Goal: Information Seeking & Learning: Learn about a topic

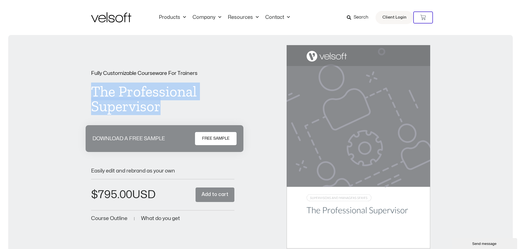
drag, startPoint x: 137, startPoint y: 103, endPoint x: 91, endPoint y: 91, distance: 47.2
click at [91, 91] on h1 "The Professional Supervisor" at bounding box center [163, 99] width 144 height 30
copy h1 "The Professional Supervisor"
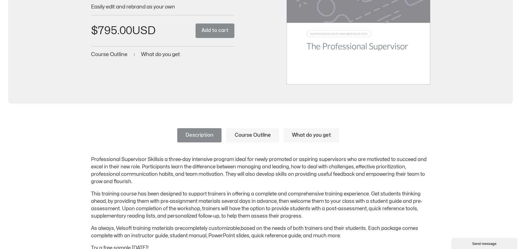
scroll to position [191, 0]
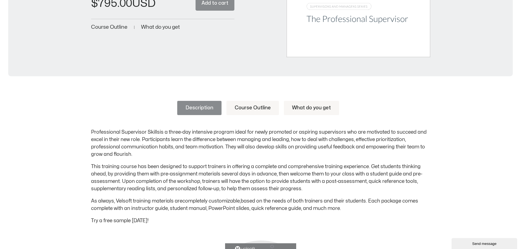
click at [90, 130] on div "Description Course Outline What do you get Professional Supervisor Skills is a …" at bounding box center [260, 241] width 521 height 314
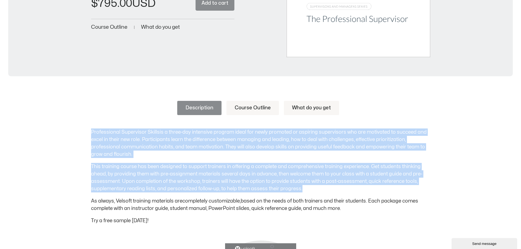
drag, startPoint x: 90, startPoint y: 130, endPoint x: 316, endPoint y: 185, distance: 232.3
click at [316, 185] on div "Description Course Outline What do you get Professional Supervisor Skills is a …" at bounding box center [260, 241] width 521 height 314
copy div "Professional Supervisor Skills is a three-day intensive program ideal for newly…"
click at [267, 113] on link "Course Outline" at bounding box center [252, 108] width 52 height 14
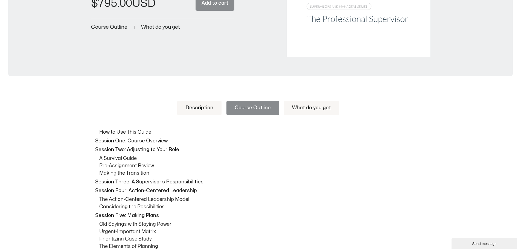
scroll to position [219, 0]
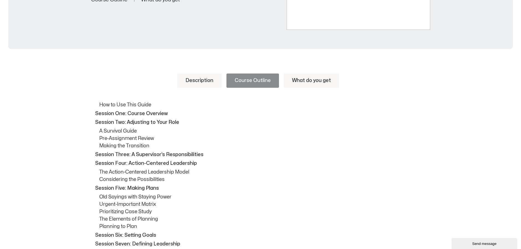
click at [99, 103] on p "How to Use This Guide" at bounding box center [264, 104] width 331 height 7
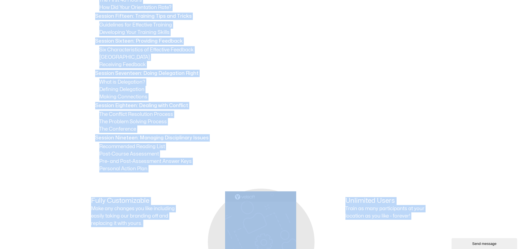
scroll to position [809, 0]
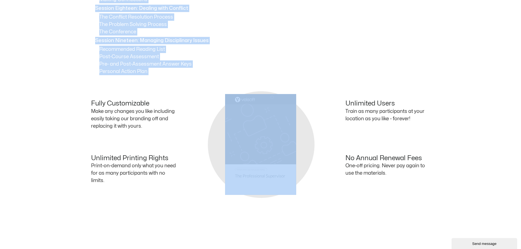
drag, startPoint x: 99, startPoint y: 103, endPoint x: 171, endPoint y: 70, distance: 78.5
copy div "How to Use This Guide Session One: Course Overview Session Two: Adjusting to Yo…"
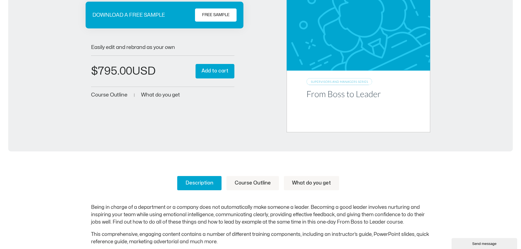
scroll to position [164, 0]
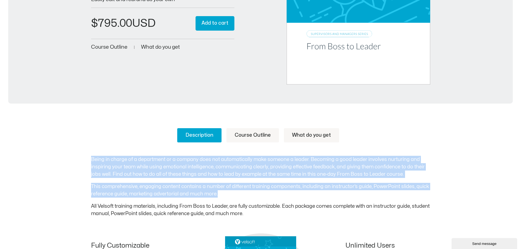
drag, startPoint x: 90, startPoint y: 158, endPoint x: 263, endPoint y: 192, distance: 175.5
click at [263, 192] on div "Description Course Outline What do you get Being in charge of a department or a…" at bounding box center [260, 252] width 521 height 280
copy div "Being in charge of a department or a company does not automatically make someon…"
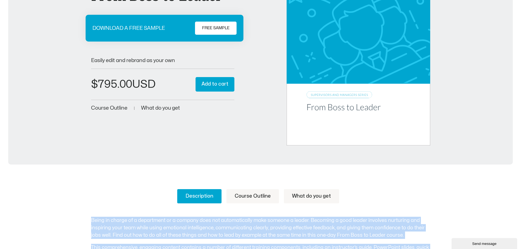
scroll to position [191, 0]
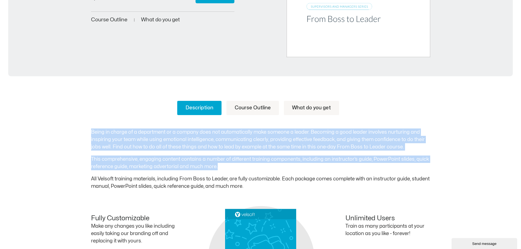
click at [243, 106] on link "Course Outline" at bounding box center [252, 108] width 52 height 14
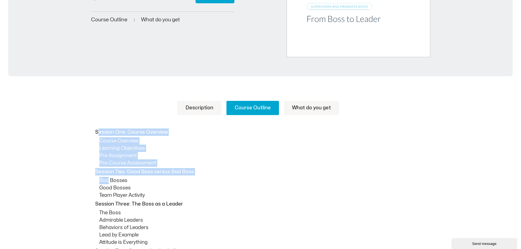
drag, startPoint x: 97, startPoint y: 132, endPoint x: 108, endPoint y: 183, distance: 51.9
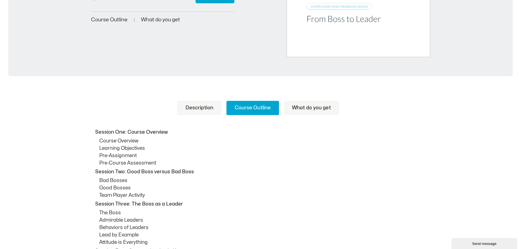
click at [95, 135] on p "Session One: Course Overview" at bounding box center [262, 131] width 334 height 7
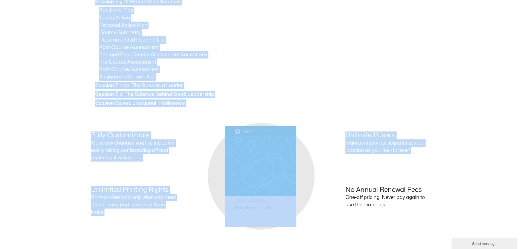
scroll to position [609, 0]
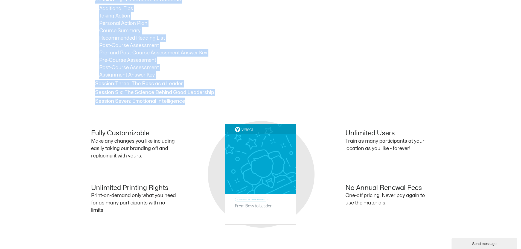
drag, startPoint x: 96, startPoint y: 132, endPoint x: 199, endPoint y: 100, distance: 108.3
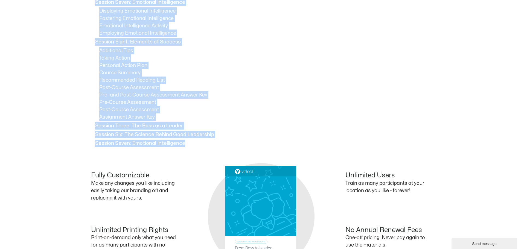
scroll to position [554, 0]
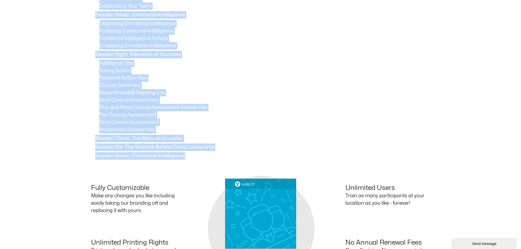
copy div "Session One: Course Overview Course Overview Learning Objectives Pre-Assignment…"
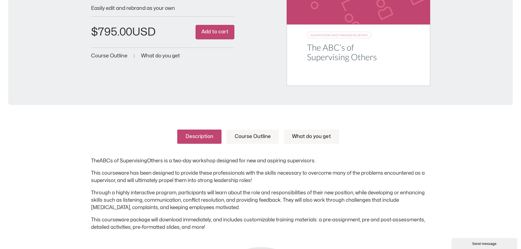
scroll to position [164, 0]
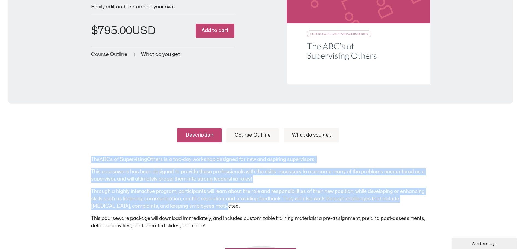
drag, startPoint x: 91, startPoint y: 159, endPoint x: 217, endPoint y: 204, distance: 133.4
click at [217, 204] on div "The ABCs of Supervising Others is a two-day workshop designed for new and aspir…" at bounding box center [260, 193] width 339 height 74
copy div "The ABCs of Supervising Others is a two-day workshop designed for new and aspir…"
click at [252, 136] on link "Course Outline" at bounding box center [252, 135] width 52 height 14
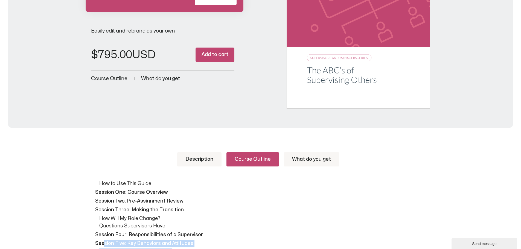
scroll to position [253, 0]
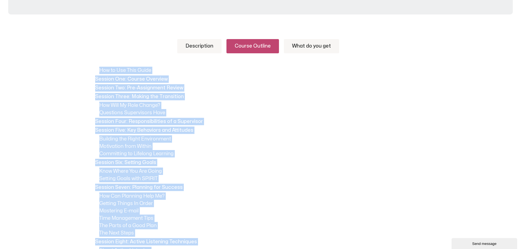
drag, startPoint x: 149, startPoint y: 79, endPoint x: 97, endPoint y: 56, distance: 57.4
copy div "How to Use This Guide Session One: Course Overview Session Two: Pre-Assignment …"
click at [306, 45] on link "What do you get" at bounding box center [311, 46] width 55 height 14
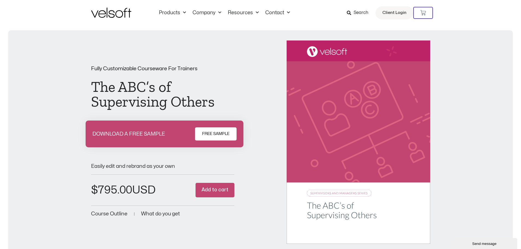
scroll to position [0, 0]
